Goal: Contribute content

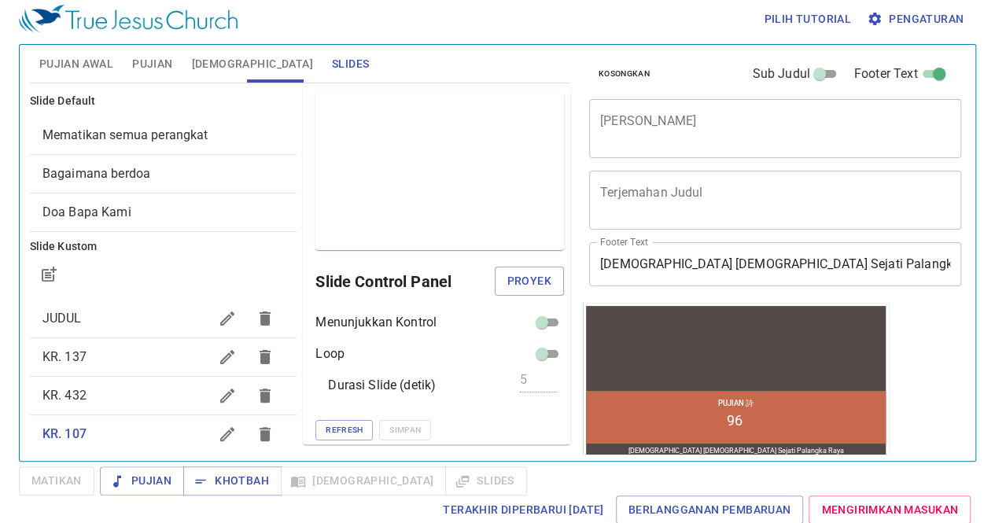
scroll to position [1, 0]
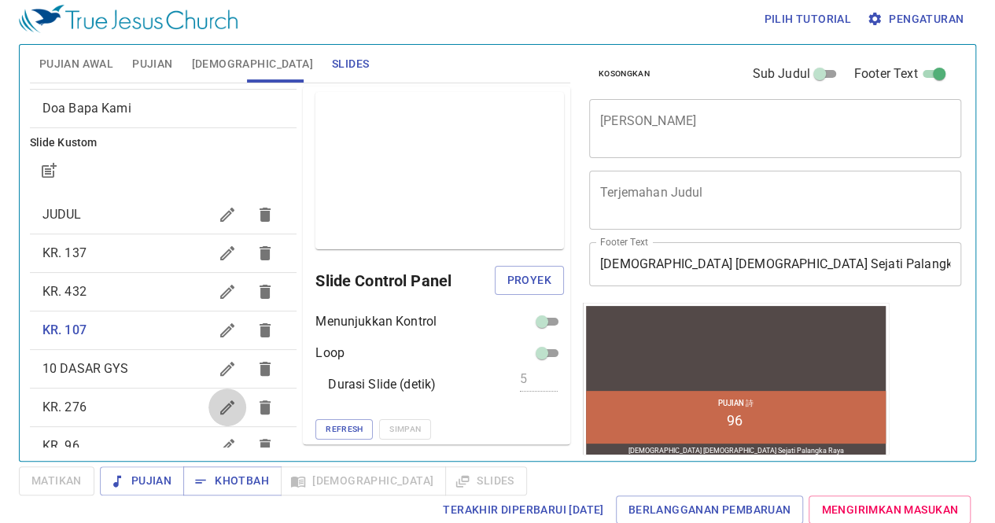
click at [218, 411] on icon "button" at bounding box center [227, 407] width 19 height 19
checkbox input "true"
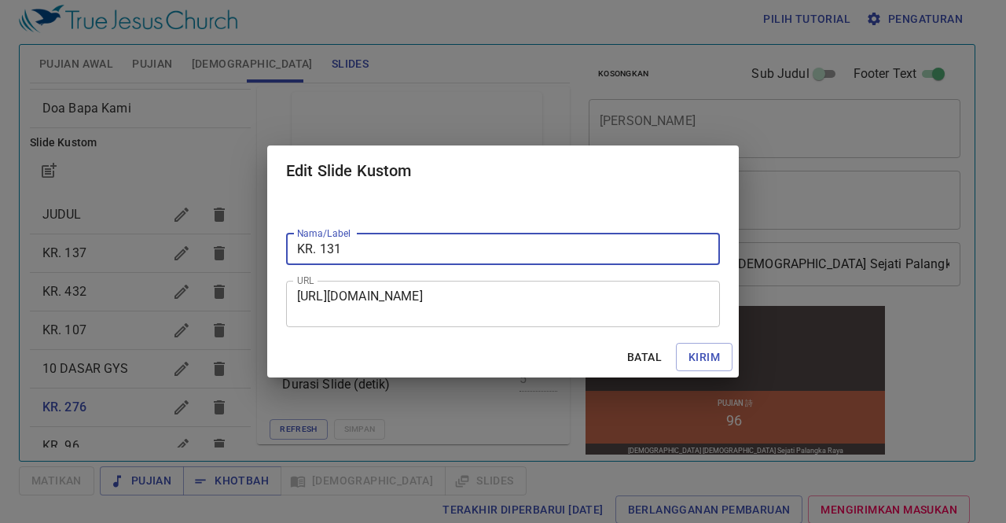
type input "KR. 131"
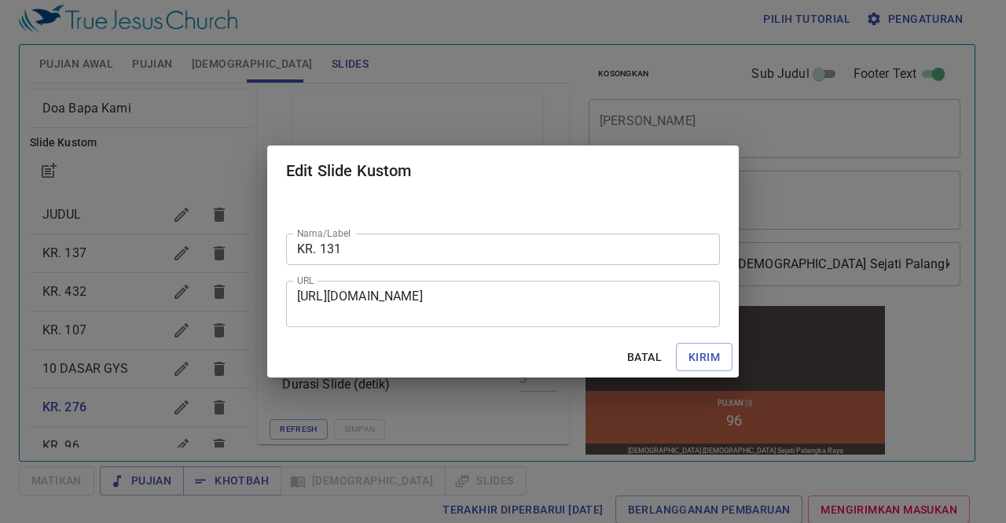
drag, startPoint x: 296, startPoint y: 296, endPoint x: 578, endPoint y: 328, distance: 284.0
click at [578, 328] on div "Nama/Label KR. 131 Nama/Label URL [URL][DOMAIN_NAME] URL" at bounding box center [503, 266] width 472 height 141
click at [612, 321] on div "[URL][DOMAIN_NAME] URL" at bounding box center [503, 304] width 434 height 46
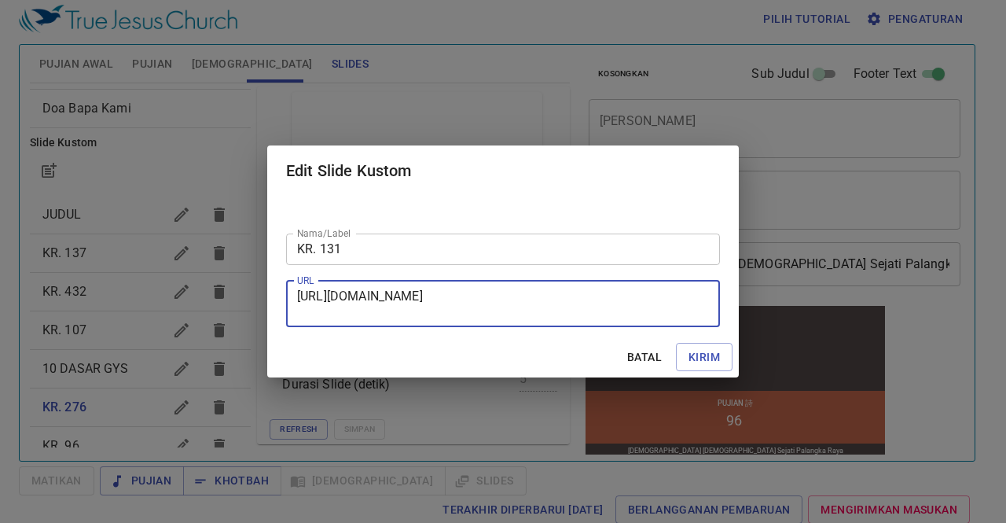
drag, startPoint x: 297, startPoint y: 295, endPoint x: 632, endPoint y: 313, distance: 335.4
click at [632, 313] on textarea "[URL][DOMAIN_NAME]" at bounding box center [503, 304] width 412 height 30
paste textarea "[URL][DOMAIN_NAME]"
type textarea "[URL][DOMAIN_NAME]"
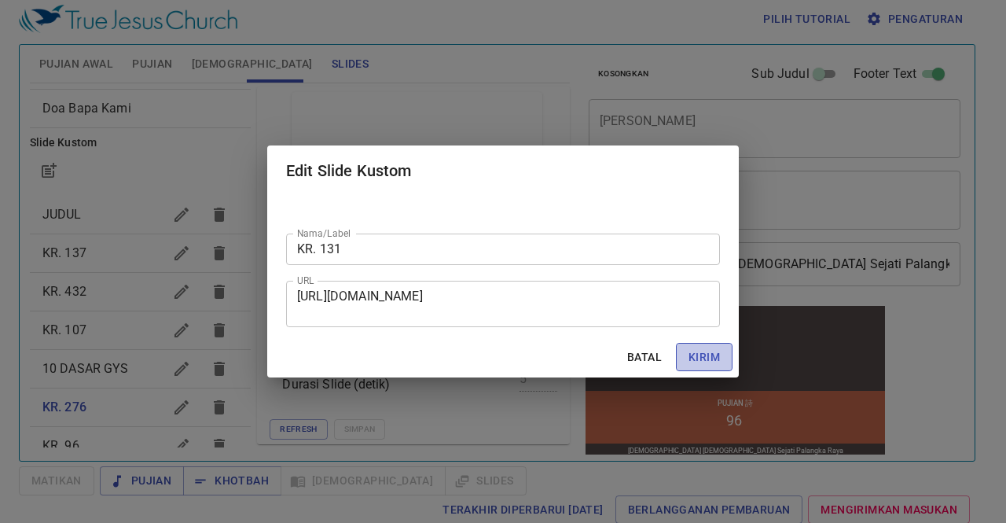
click at [715, 349] on span "Kirim" at bounding box center [704, 358] width 31 height 20
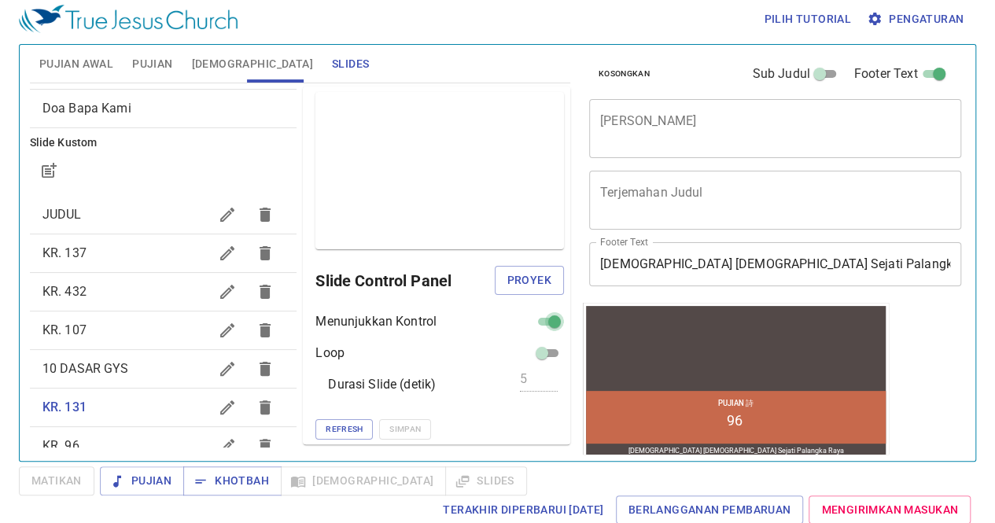
click at [539, 322] on input "checkbox" at bounding box center [554, 324] width 57 height 19
checkbox input "false"
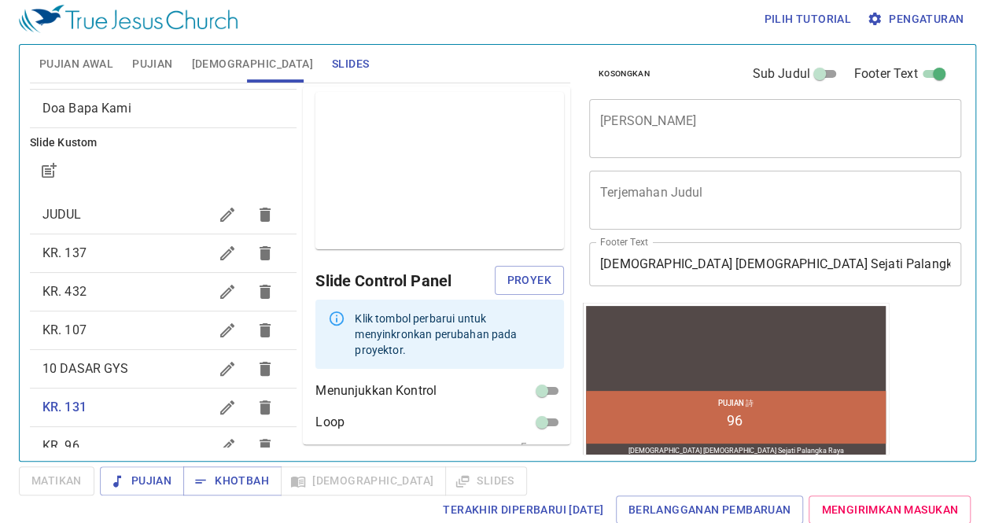
scroll to position [54, 0]
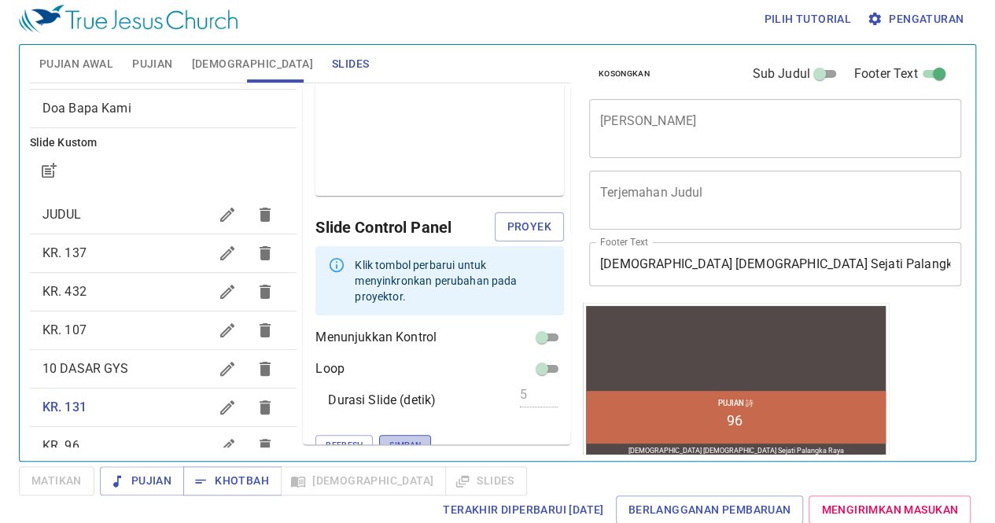
click at [379, 436] on button "Simpan" at bounding box center [405, 445] width 52 height 20
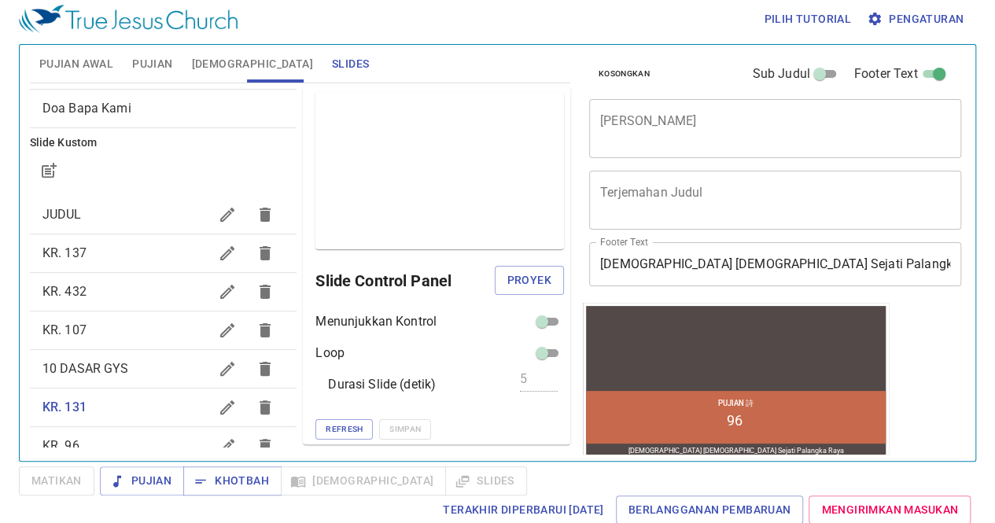
scroll to position [137, 0]
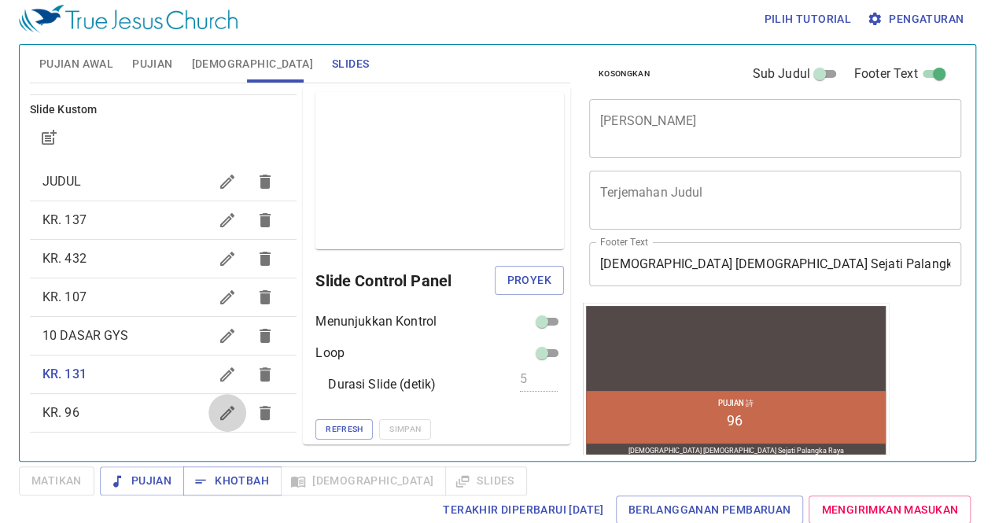
click at [218, 417] on icon "button" at bounding box center [227, 412] width 19 height 19
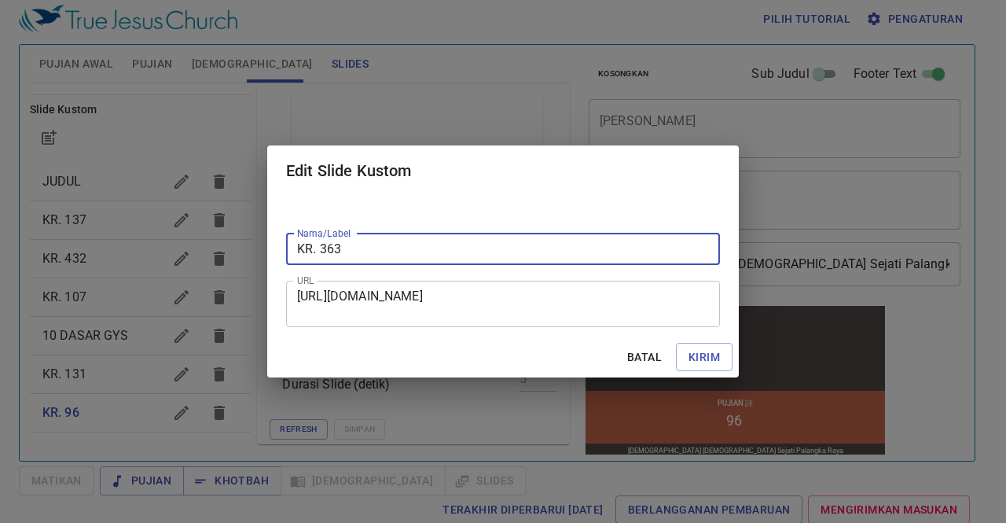
type input "KR. 363"
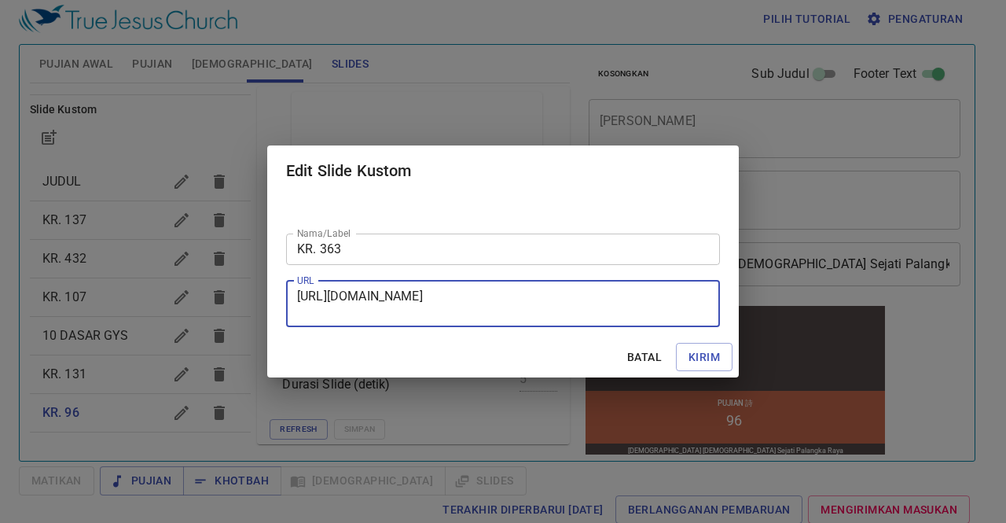
drag, startPoint x: 297, startPoint y: 296, endPoint x: 552, endPoint y: 314, distance: 255.3
click at [552, 314] on textarea "[URL][DOMAIN_NAME]" at bounding box center [503, 304] width 412 height 30
paste textarea "[URL][DOMAIN_NAME]"
type textarea "[URL][DOMAIN_NAME]"
click at [716, 349] on span "Kirim" at bounding box center [704, 358] width 31 height 20
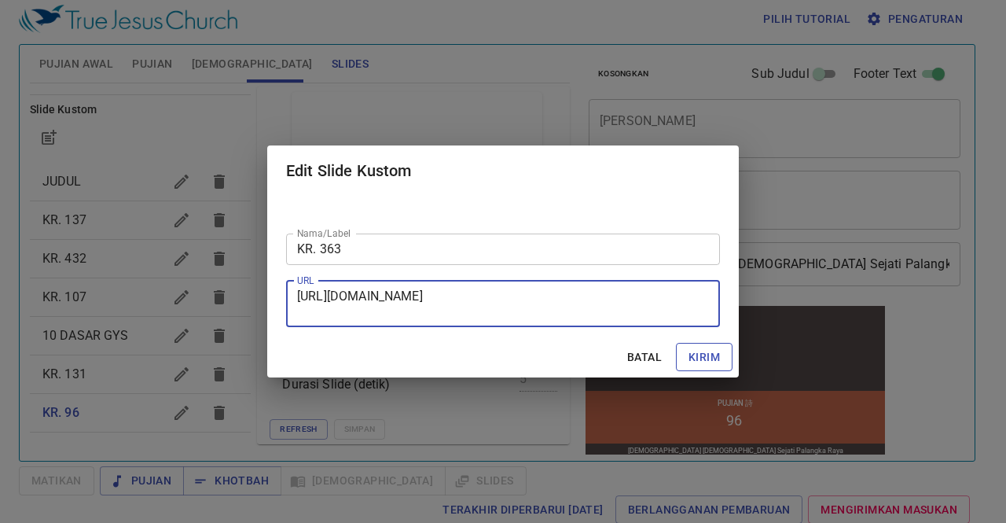
checkbox input "true"
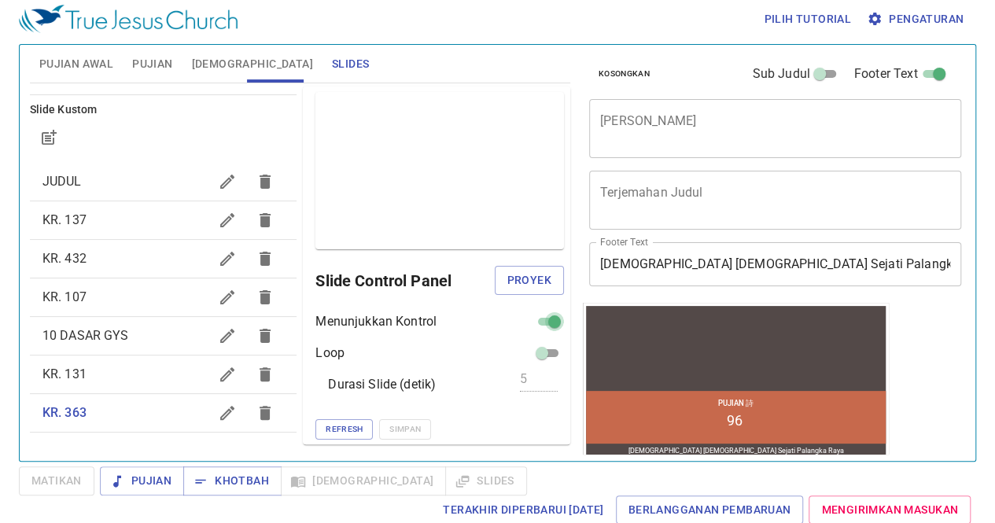
click at [530, 318] on input "checkbox" at bounding box center [554, 324] width 57 height 19
checkbox input "false"
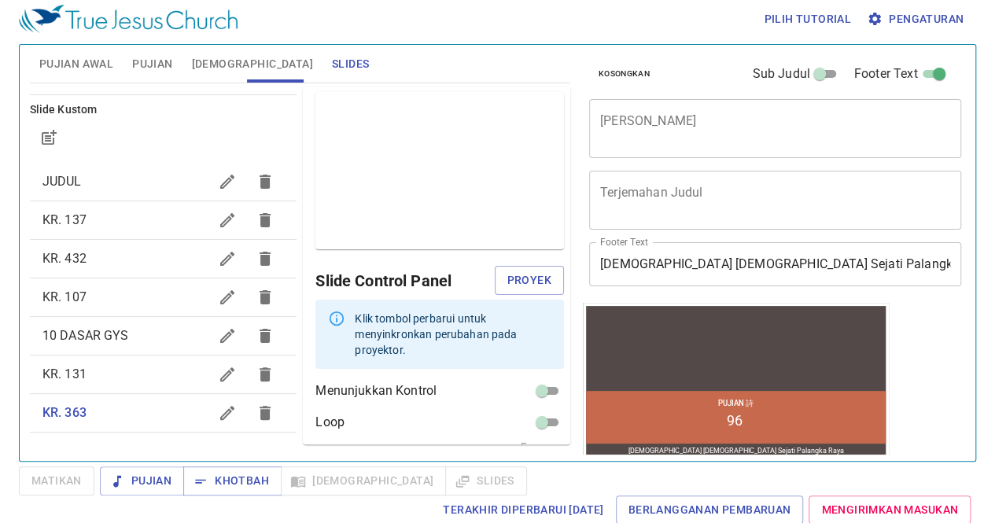
scroll to position [54, 0]
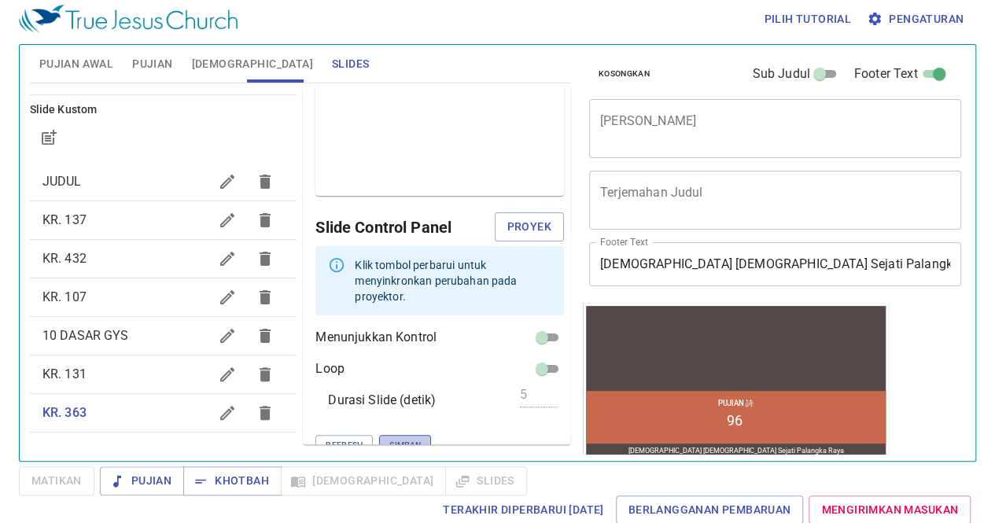
click at [389, 438] on span "Simpan" at bounding box center [404, 445] width 31 height 14
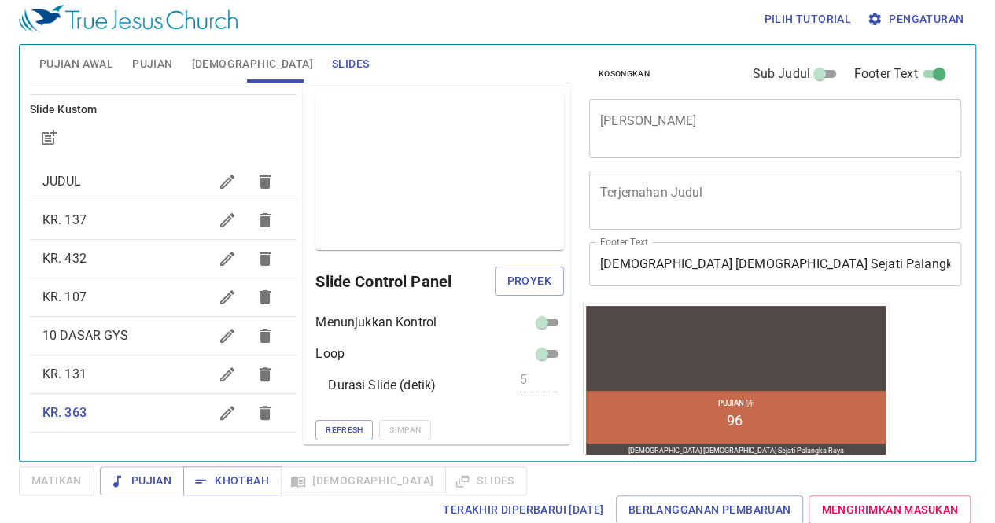
scroll to position [1, 0]
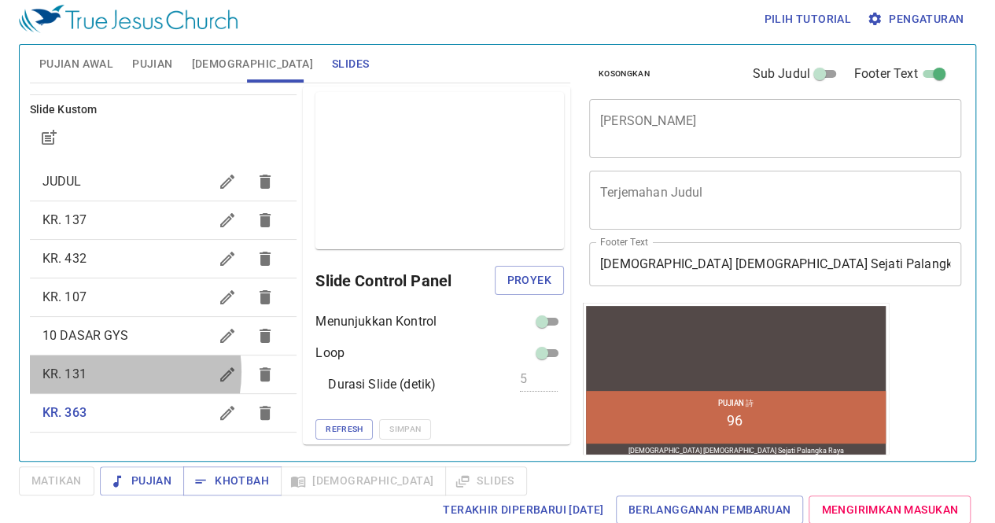
click at [101, 371] on span "KR. 131" at bounding box center [125, 374] width 167 height 19
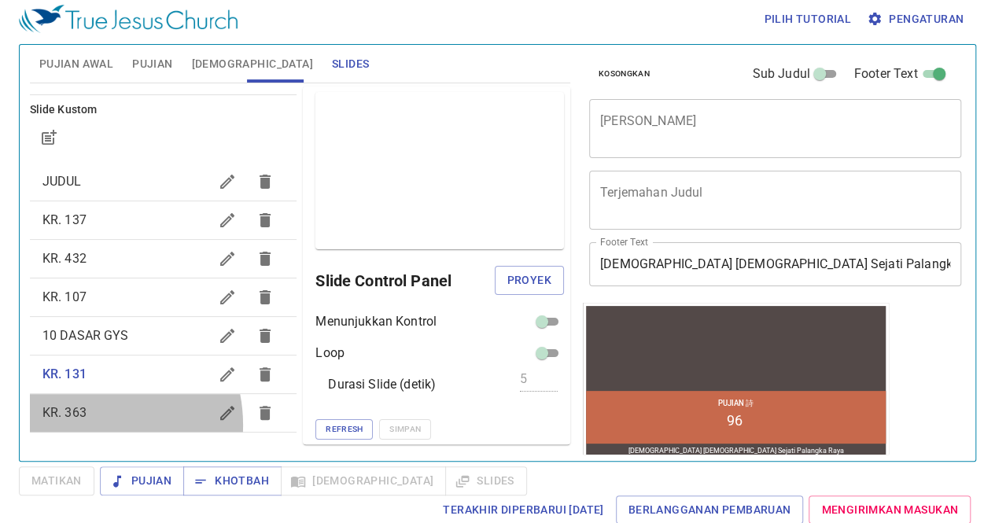
click at [83, 424] on div "KR. 363" at bounding box center [163, 413] width 267 height 38
